Goal: Navigation & Orientation: Find specific page/section

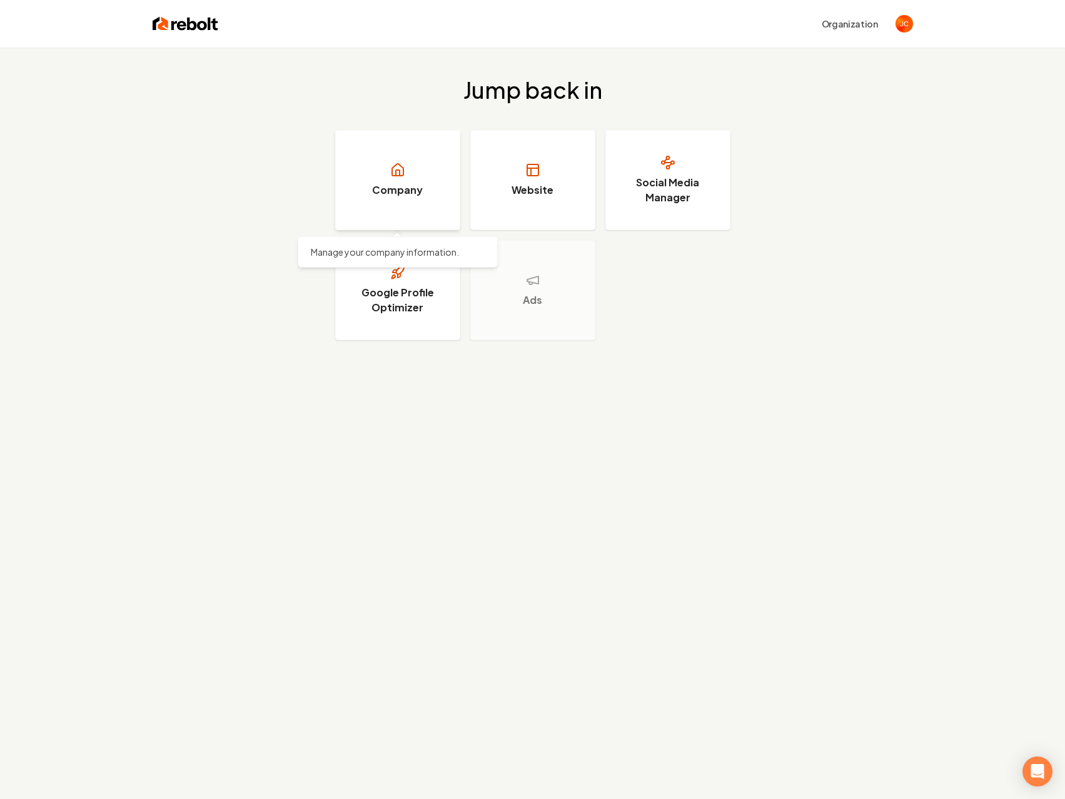
click at [426, 177] on link "Company" at bounding box center [397, 180] width 125 height 100
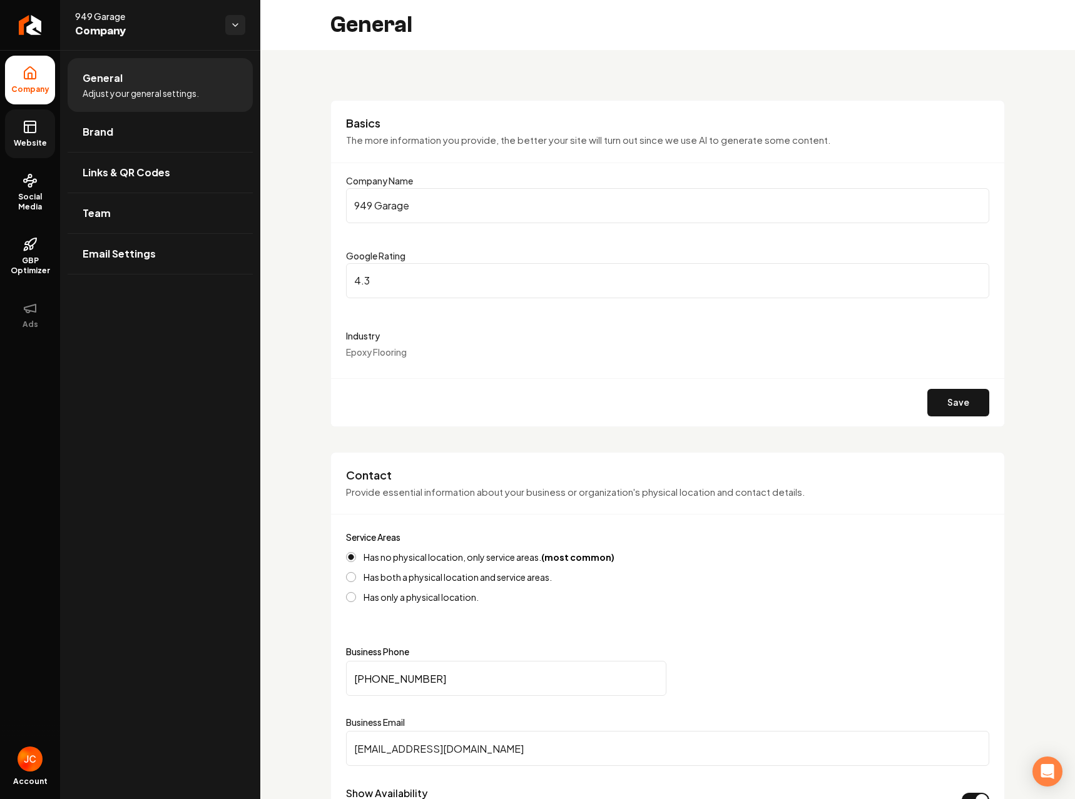
click at [33, 126] on icon at bounding box center [30, 126] width 15 height 15
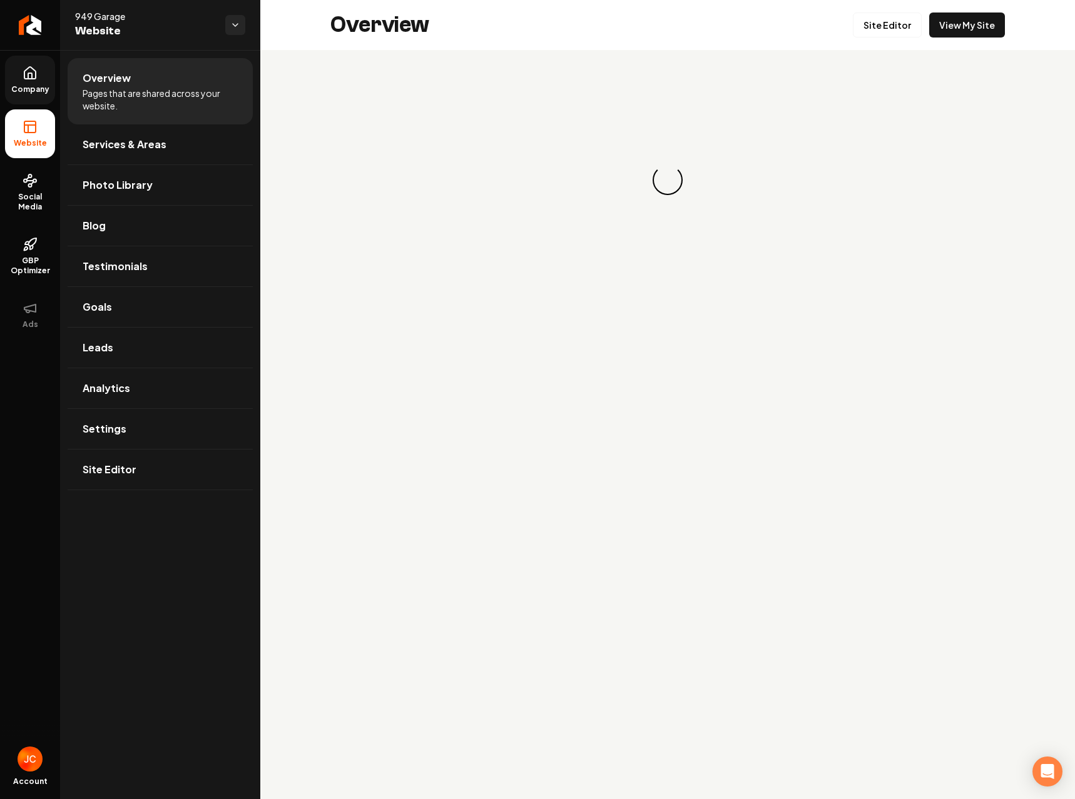
click at [33, 79] on icon at bounding box center [29, 73] width 11 height 12
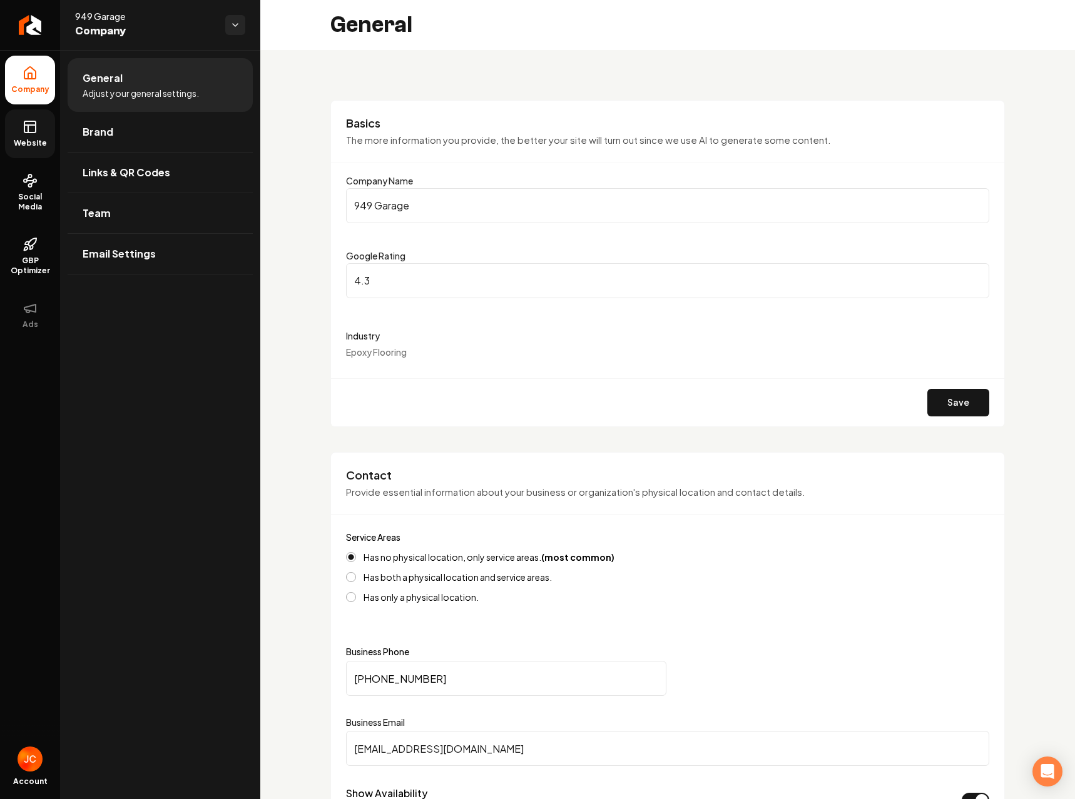
click at [38, 130] on link "Website" at bounding box center [30, 133] width 50 height 49
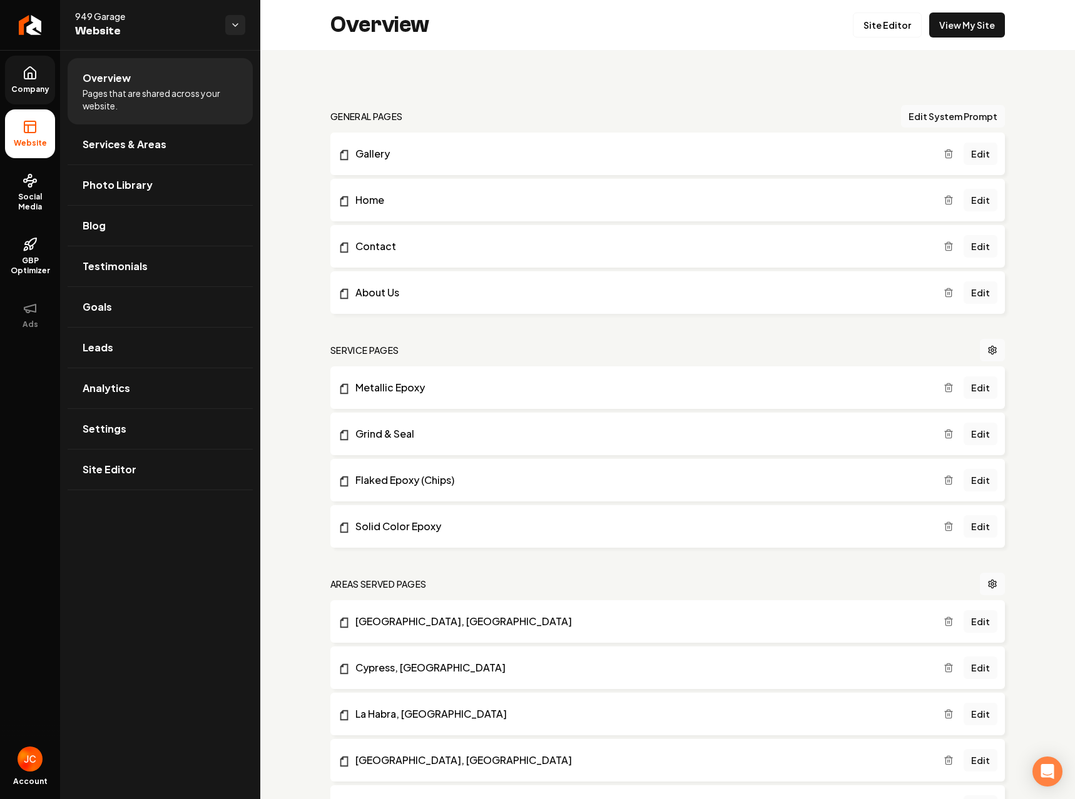
click at [30, 90] on span "Company" at bounding box center [30, 89] width 48 height 10
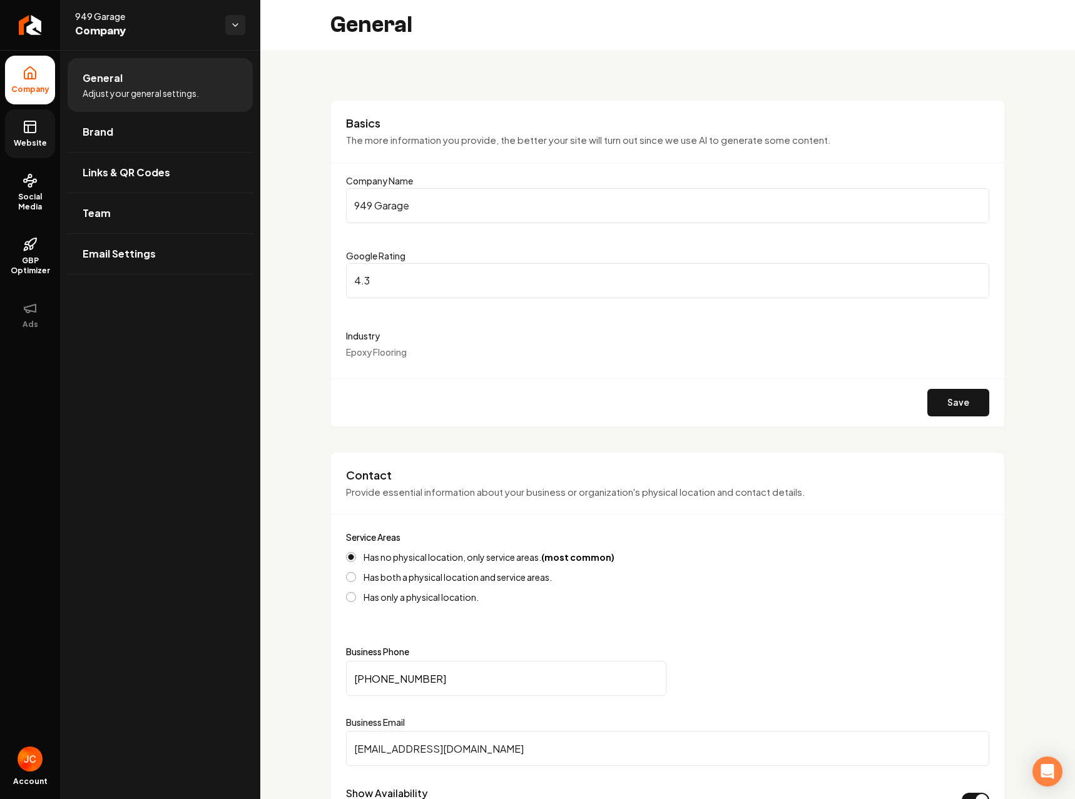
click at [37, 127] on icon at bounding box center [30, 126] width 15 height 15
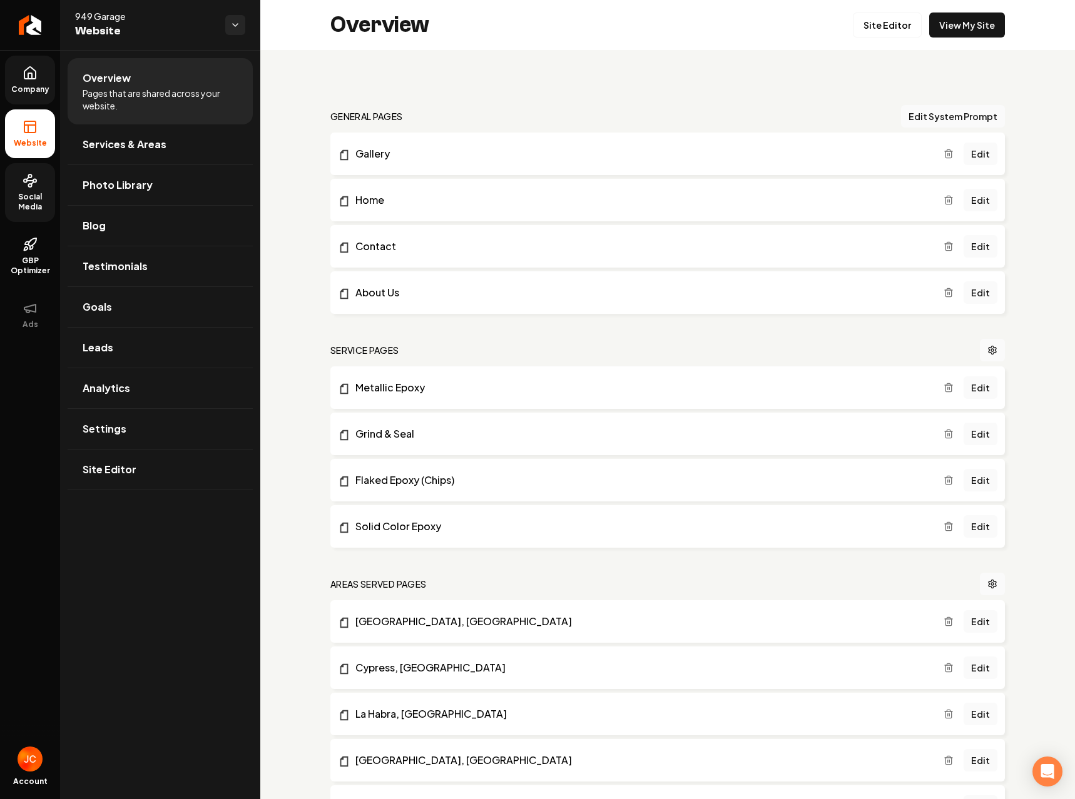
click at [38, 181] on link "Social Media" at bounding box center [30, 192] width 50 height 59
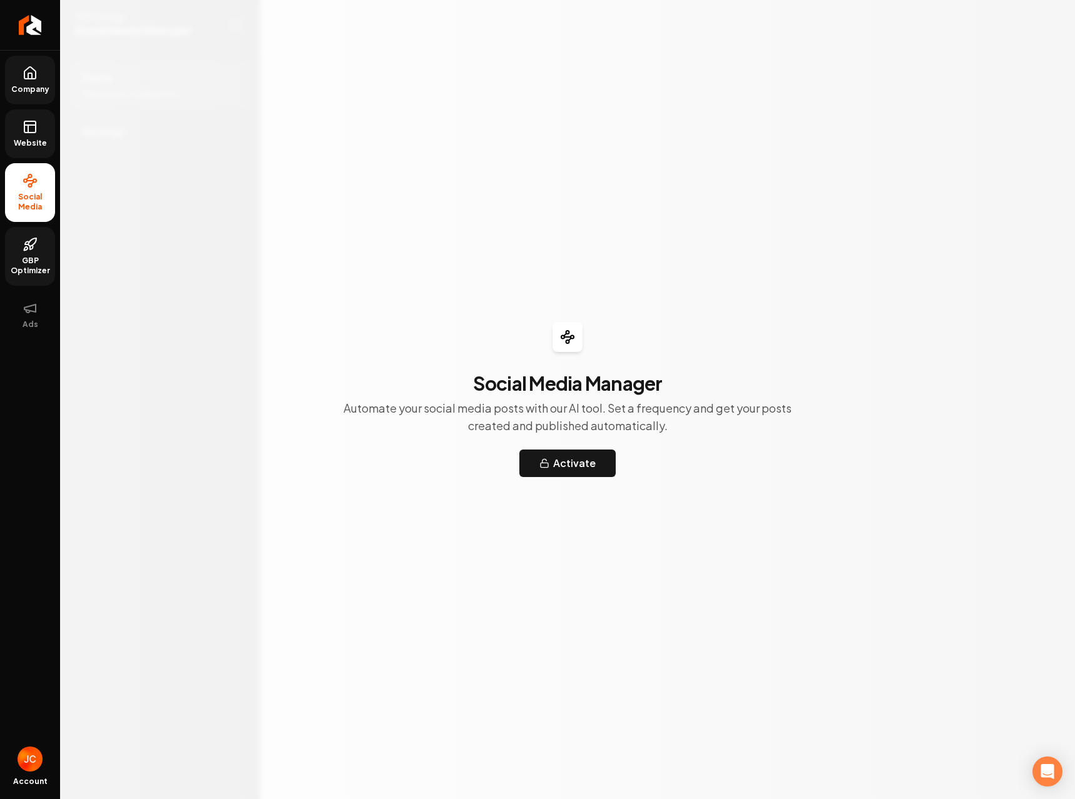
click at [29, 253] on link "GBP Optimizer" at bounding box center [30, 256] width 50 height 59
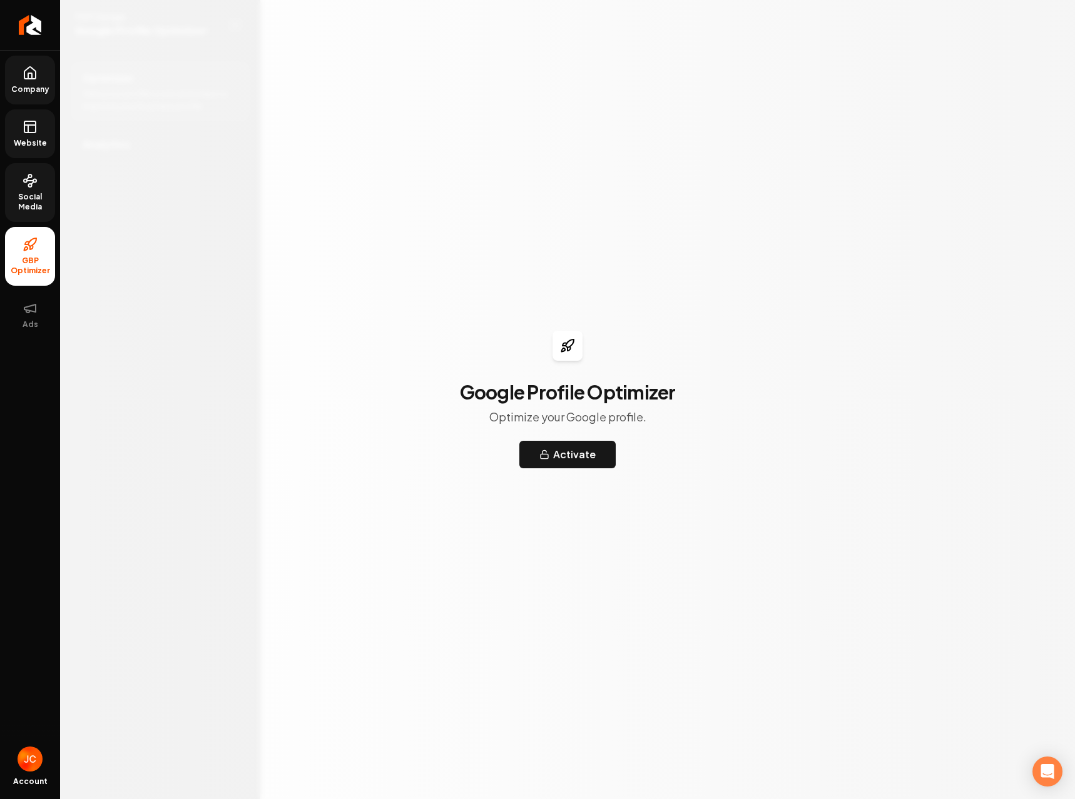
click at [26, 195] on span "Social Media" at bounding box center [30, 202] width 50 height 20
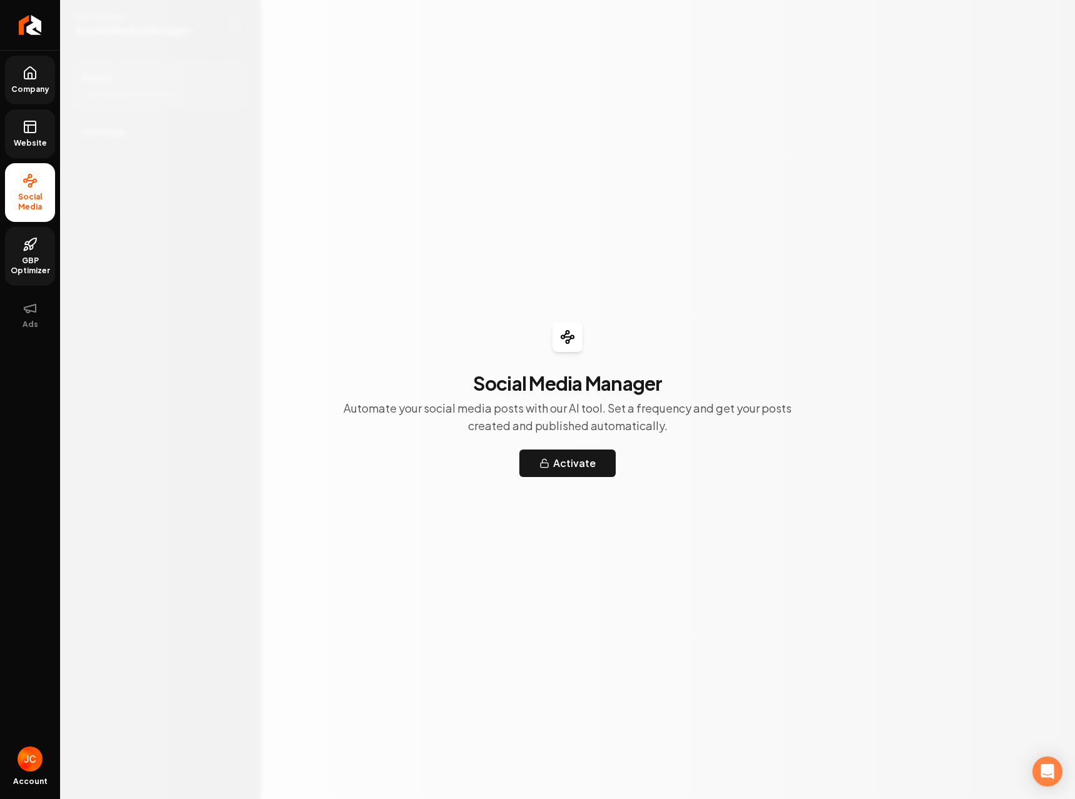
click at [34, 81] on link "Company" at bounding box center [30, 80] width 50 height 49
